Goal: Information Seeking & Learning: Find specific page/section

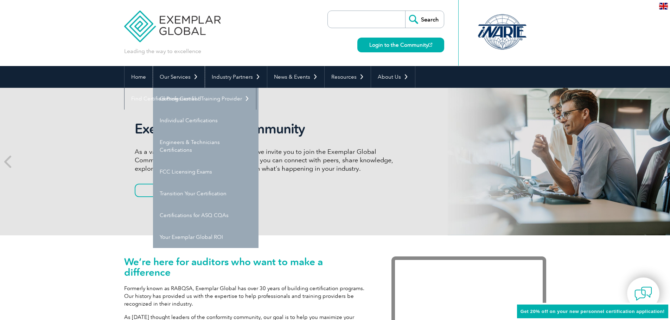
click at [192, 75] on link "Our Services" at bounding box center [179, 77] width 52 height 22
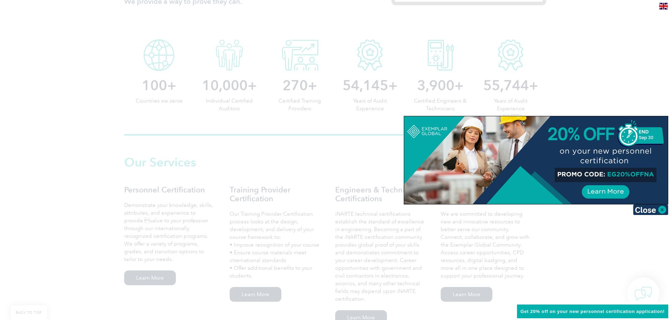
scroll to position [352, 0]
click at [665, 212] on img at bounding box center [650, 210] width 35 height 11
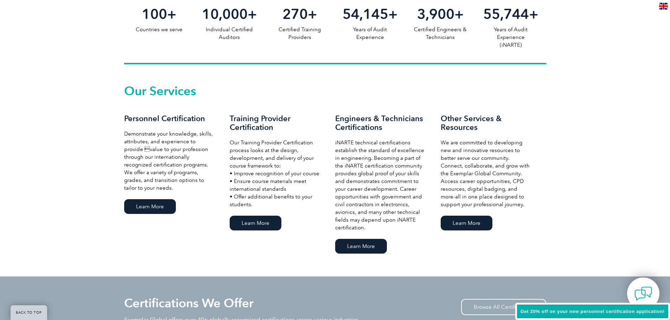
scroll to position [422, 0]
click at [157, 206] on link "Learn More" at bounding box center [150, 206] width 52 height 15
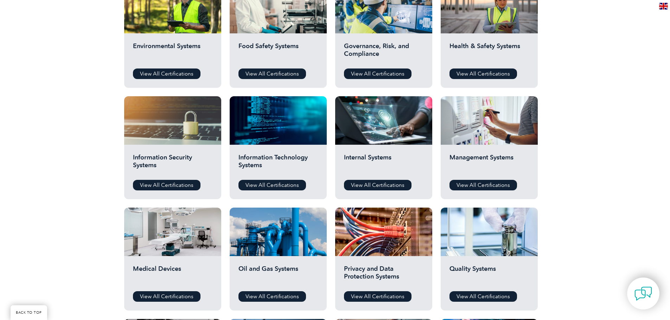
scroll to position [317, 0]
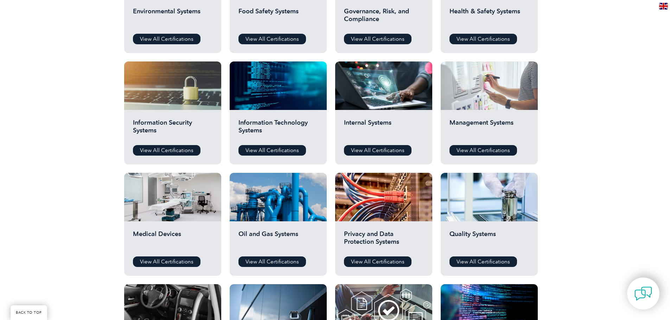
click at [483, 104] on div at bounding box center [489, 86] width 97 height 49
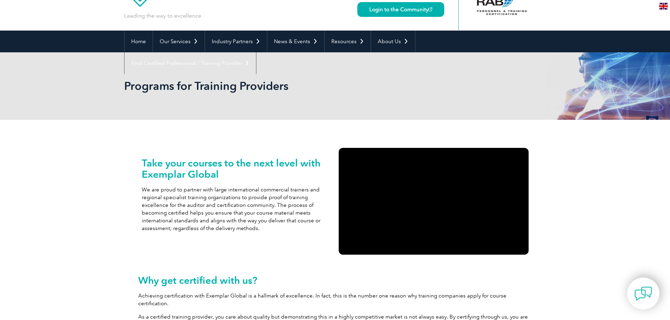
scroll to position [35, 0]
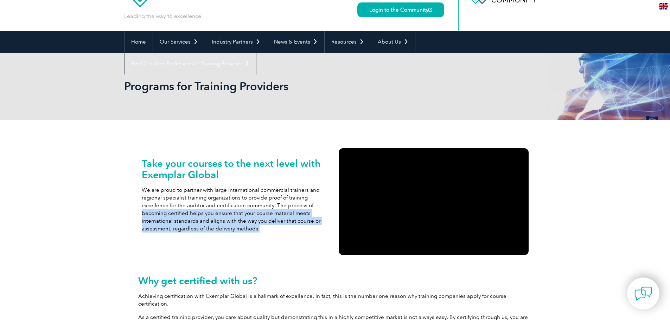
drag, startPoint x: 189, startPoint y: 215, endPoint x: 262, endPoint y: 229, distance: 74.9
click at [262, 229] on div "Take your courses to the next level with Exemplar Global We are proud to partne…" at bounding box center [236, 202] width 197 height 114
click at [262, 229] on p "We are proud to partner with large international commercial trainers and region…" at bounding box center [237, 209] width 190 height 46
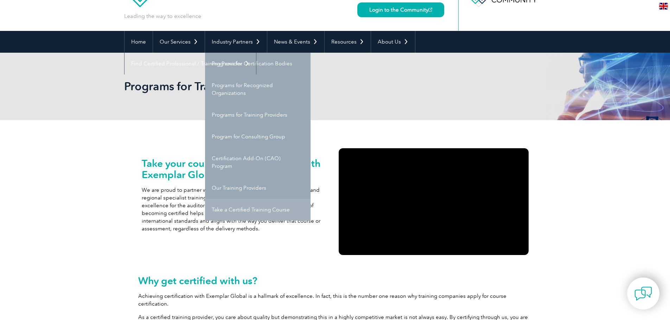
click at [256, 213] on link "Take a Certified Training Course" at bounding box center [258, 210] width 106 height 22
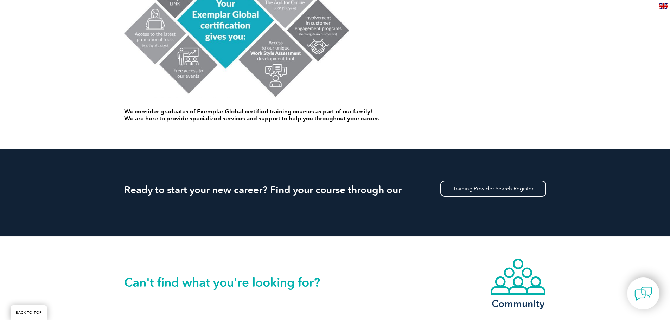
scroll to position [529, 0]
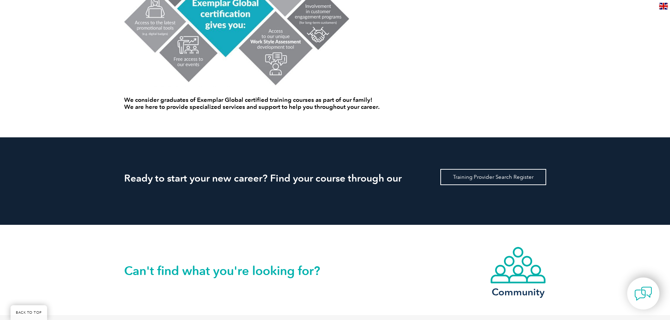
click at [468, 176] on link "Training Provider Search Register" at bounding box center [493, 177] width 106 height 16
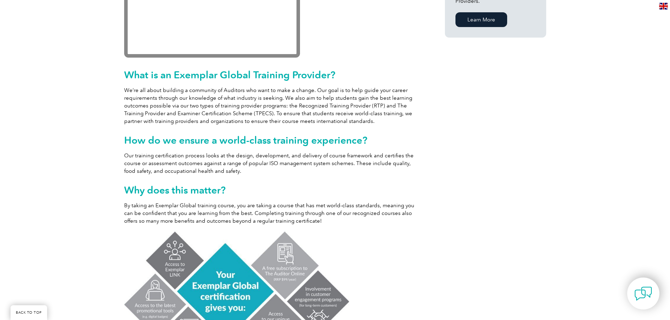
scroll to position [422, 0]
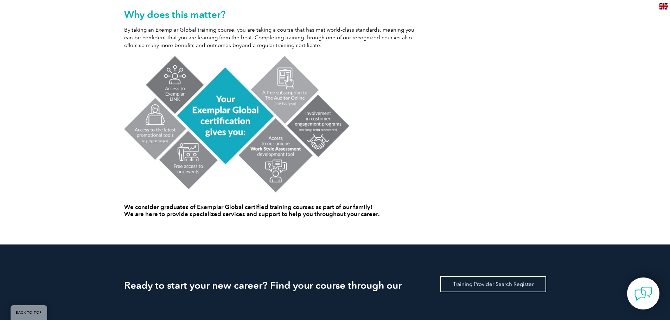
click at [470, 282] on link "Training Provider Search Register" at bounding box center [493, 285] width 106 height 16
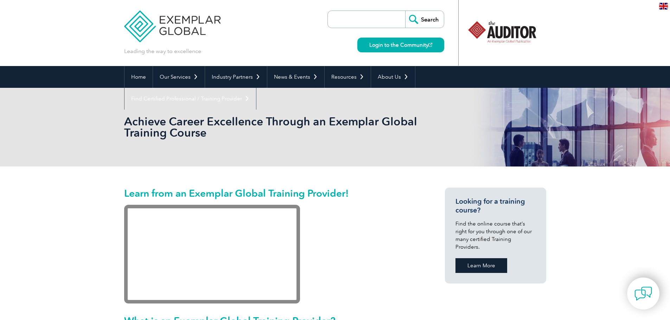
click at [471, 262] on link "Learn More" at bounding box center [482, 266] width 52 height 15
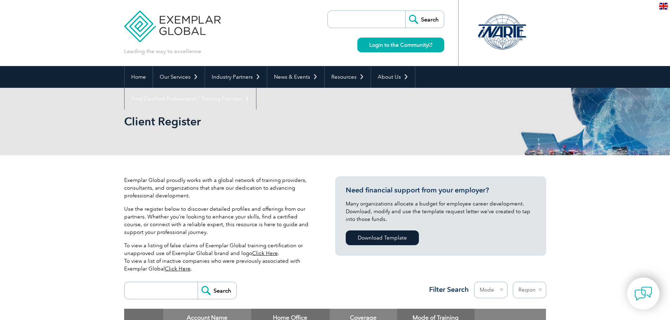
scroll to position [141, 0]
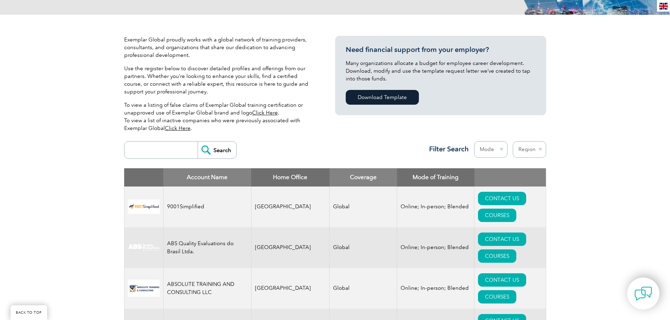
click at [166, 152] on input "search" at bounding box center [163, 150] width 70 height 17
type input "16949"
click at [213, 154] on input "Search" at bounding box center [217, 150] width 39 height 17
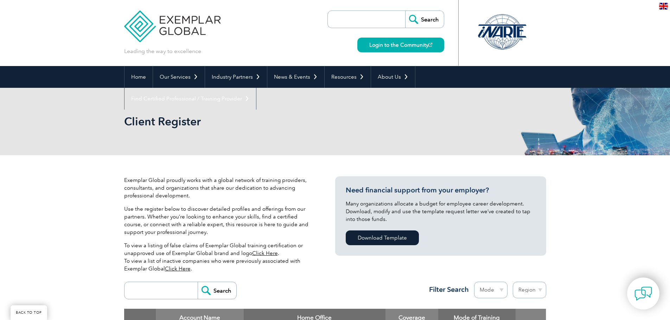
scroll to position [169, 0]
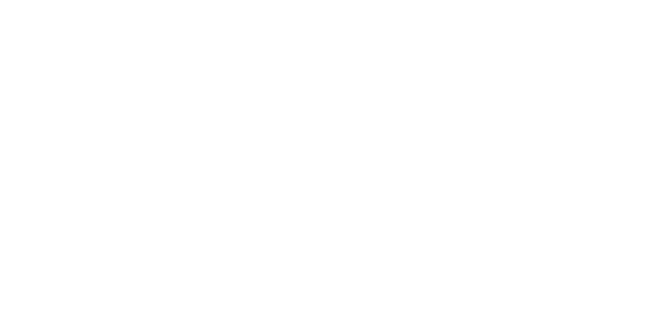
scroll to position [169, 0]
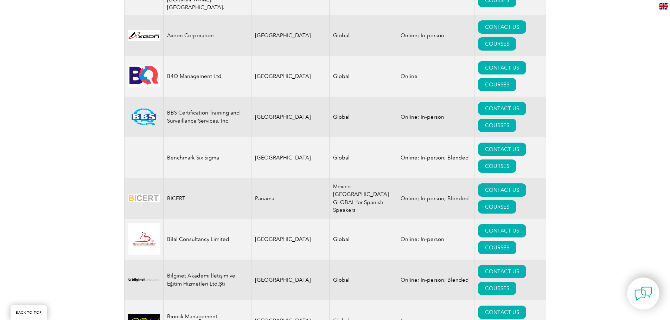
scroll to position [1267, 0]
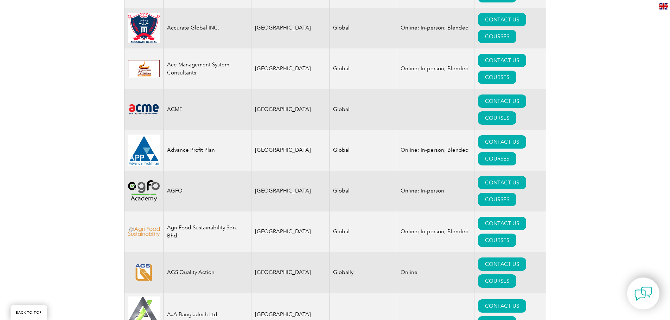
drag, startPoint x: 267, startPoint y: 225, endPoint x: 266, endPoint y: 130, distance: 95.0
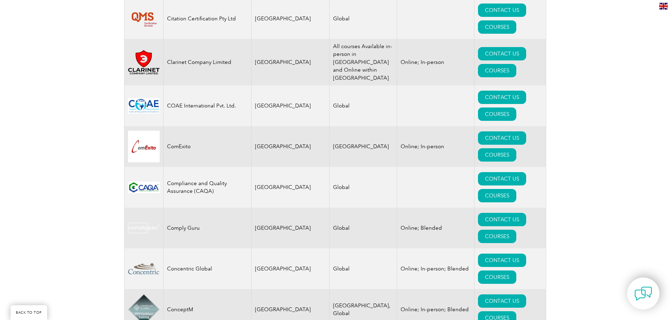
scroll to position [2530, 0]
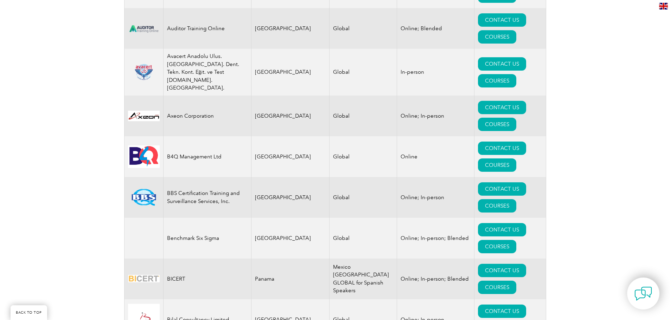
drag, startPoint x: 278, startPoint y: 241, endPoint x: 260, endPoint y: 137, distance: 105.3
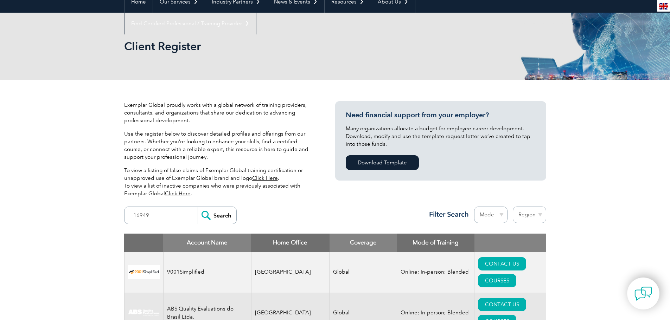
scroll to position [141, 0]
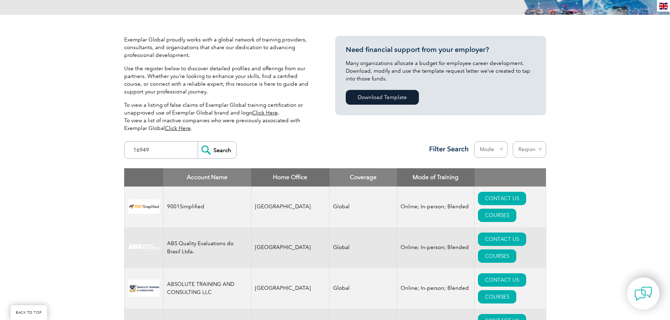
drag, startPoint x: 169, startPoint y: 149, endPoint x: 98, endPoint y: 143, distance: 70.9
type input "[GEOGRAPHIC_DATA]"
click at [198, 142] on input "Search" at bounding box center [217, 150] width 39 height 17
click at [214, 151] on input "Search" at bounding box center [217, 150] width 39 height 17
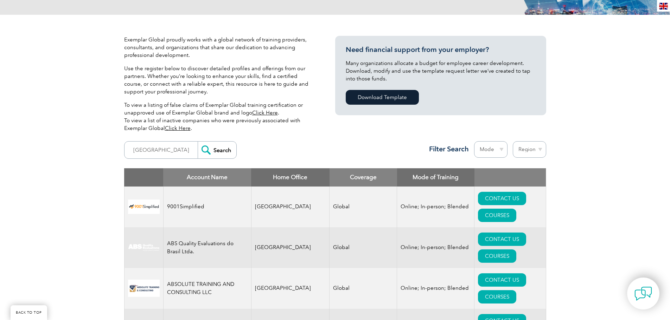
click at [497, 150] on select "Mode Online In-person Blended" at bounding box center [490, 149] width 33 height 17
click at [533, 149] on select "Region Australia Bahrain Bangladesh Brazil Canada Colombia Dominican Republic E…" at bounding box center [529, 149] width 33 height 17
select select "[GEOGRAPHIC_DATA]"
click at [513, 141] on select "Region Australia Bahrain Bangladesh Brazil Canada Colombia Dominican Republic E…" at bounding box center [529, 149] width 33 height 17
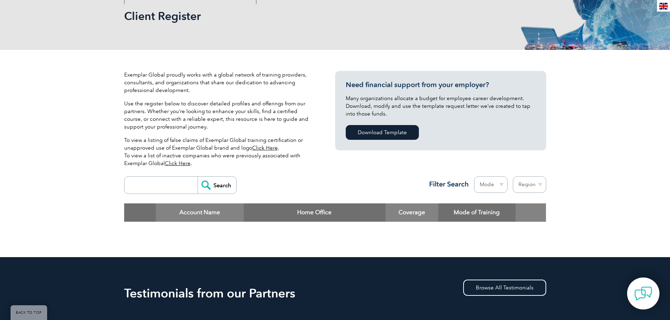
scroll to position [141, 0]
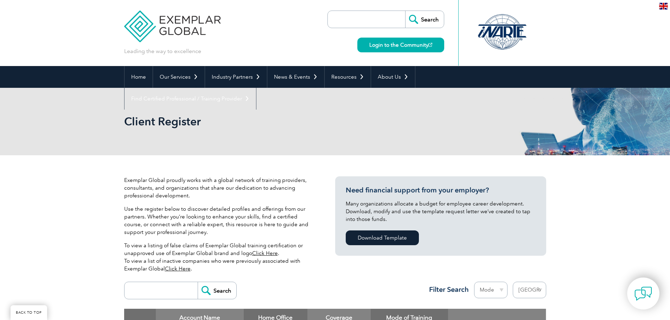
select select "[GEOGRAPHIC_DATA]"
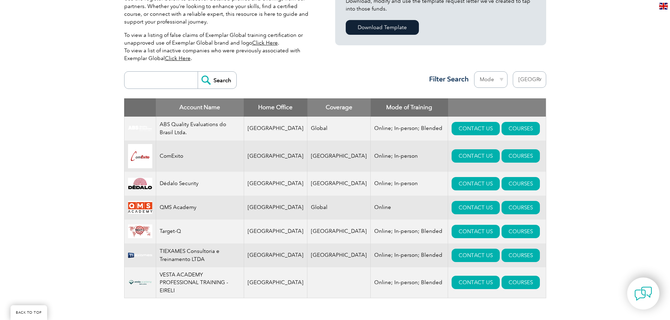
scroll to position [211, 0]
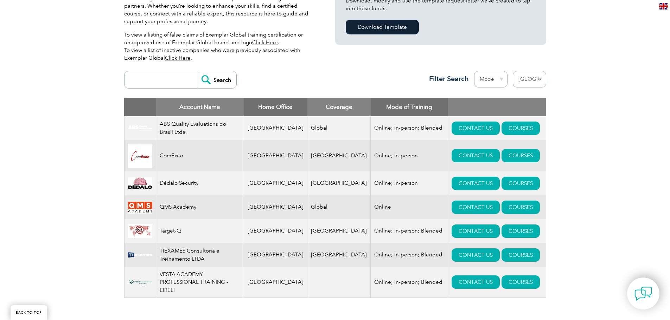
click at [525, 79] on select "Region Australia Bahrain Bangladesh Brazil Canada Colombia Dominican Republic E…" at bounding box center [529, 79] width 33 height 17
select select
click at [513, 71] on select "Region Australia Bahrain Bangladesh Brazil Canada Colombia Dominican Republic E…" at bounding box center [529, 79] width 33 height 17
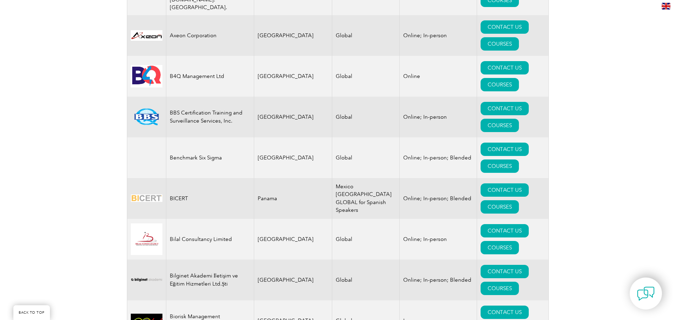
scroll to position [1302, 0]
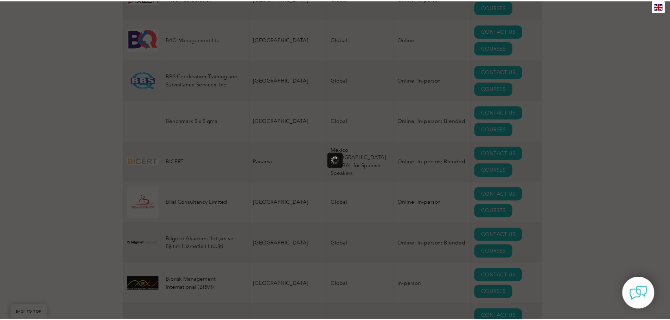
scroll to position [0, 0]
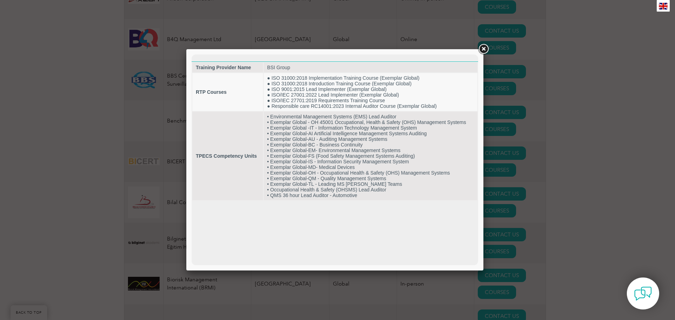
click at [481, 50] on link at bounding box center [483, 49] width 13 height 13
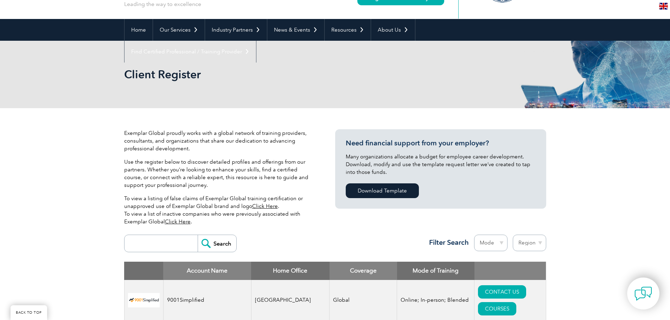
scroll to position [141, 0]
